Goal: Transaction & Acquisition: Purchase product/service

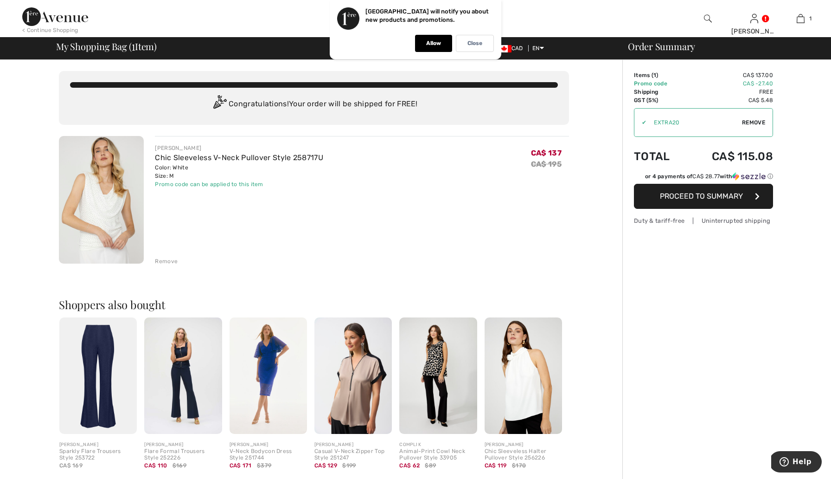
click at [756, 122] on span "Remove" at bounding box center [753, 122] width 23 height 8
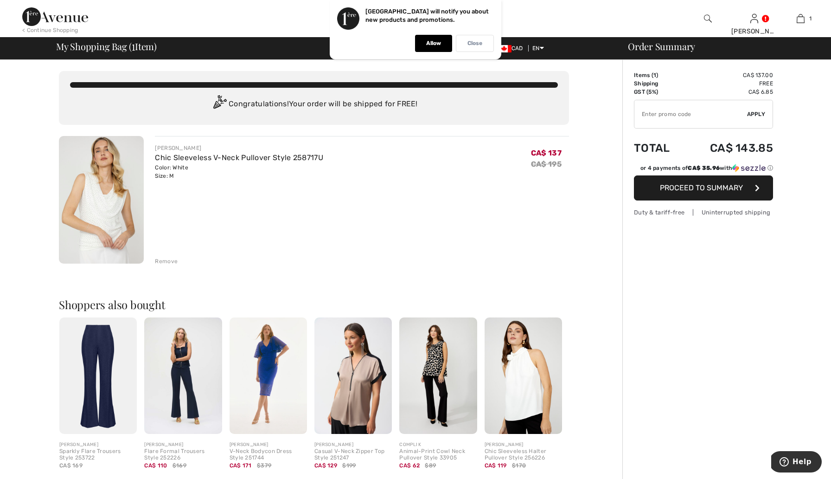
click at [472, 46] on p "Close" at bounding box center [474, 43] width 15 height 7
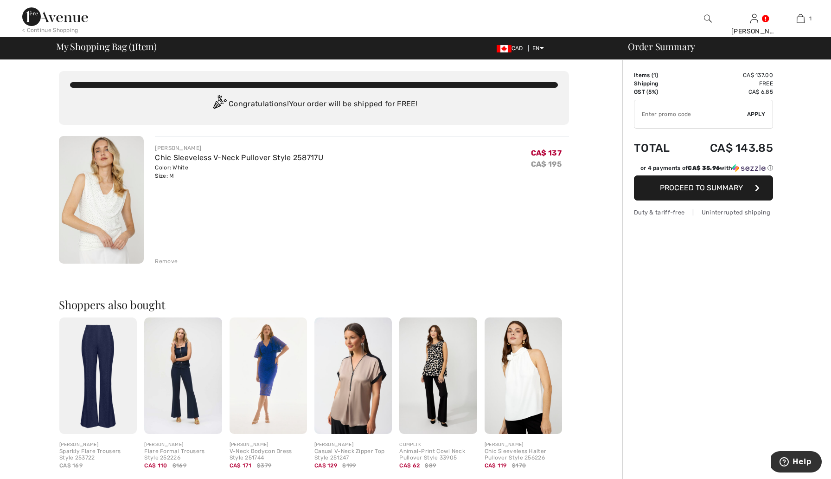
click at [32, 20] on img at bounding box center [55, 16] width 66 height 19
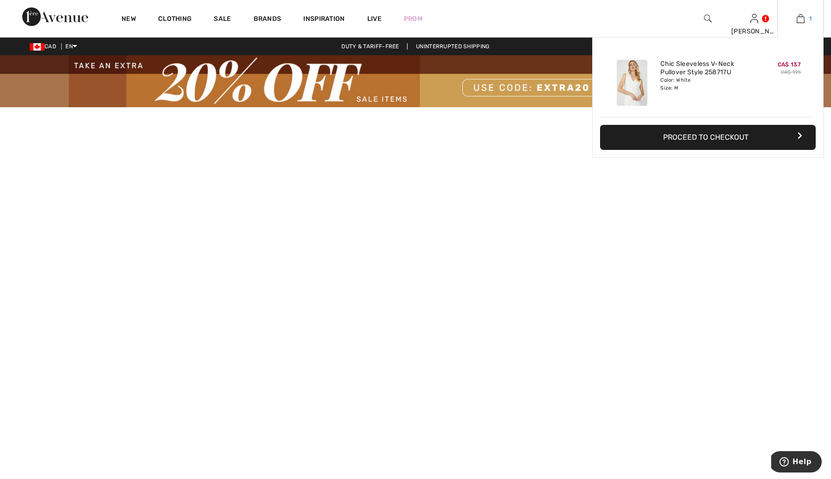
click at [803, 19] on img at bounding box center [801, 18] width 8 height 11
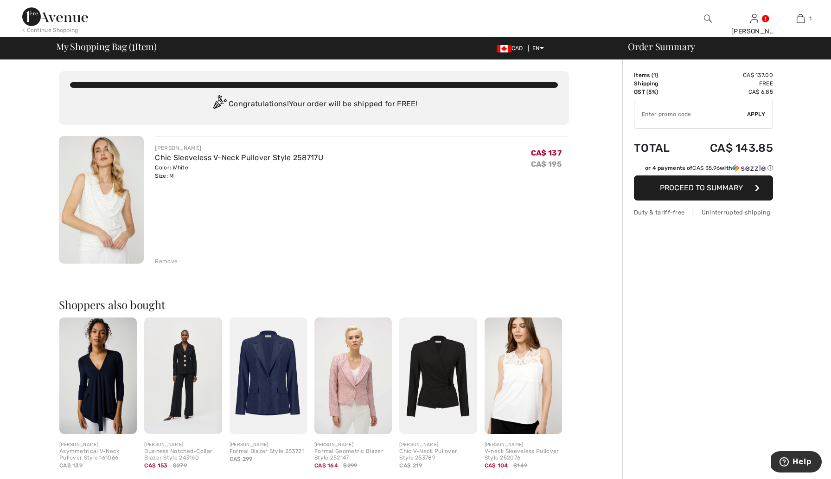
click at [164, 263] on div "Remove" at bounding box center [166, 261] width 23 height 8
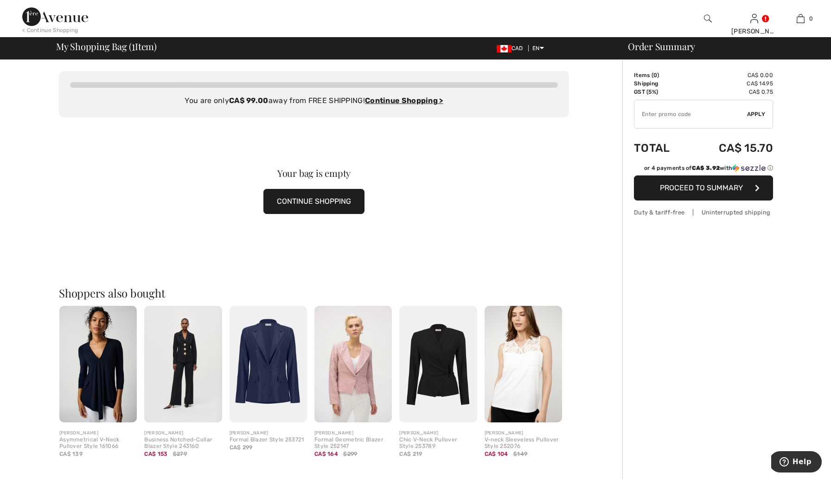
click at [66, 12] on img at bounding box center [55, 16] width 66 height 19
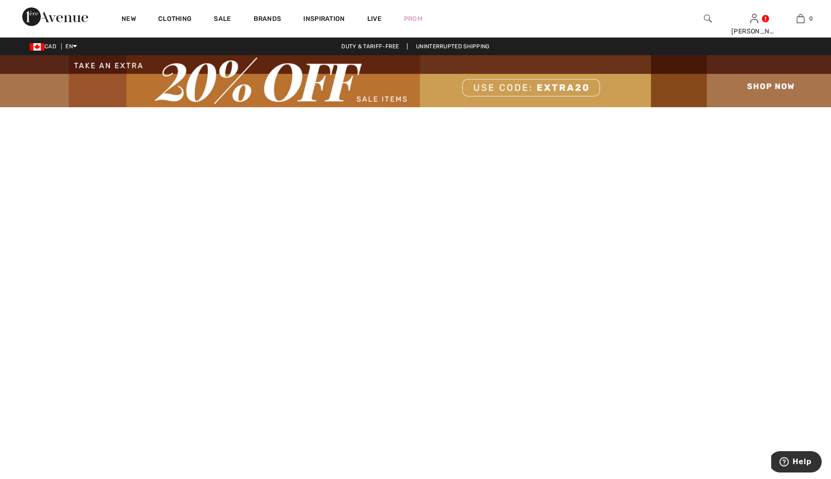
click at [166, 394] on video at bounding box center [415, 315] width 831 height 416
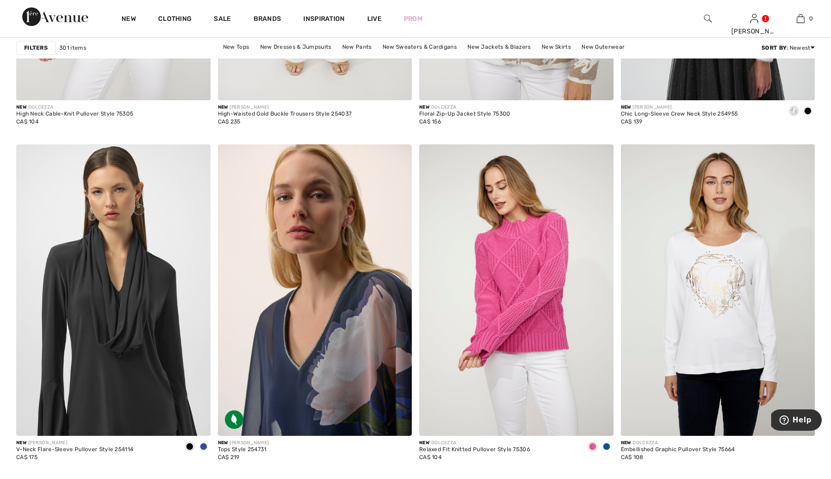
scroll to position [4533, 0]
